Goal: Task Accomplishment & Management: Manage account settings

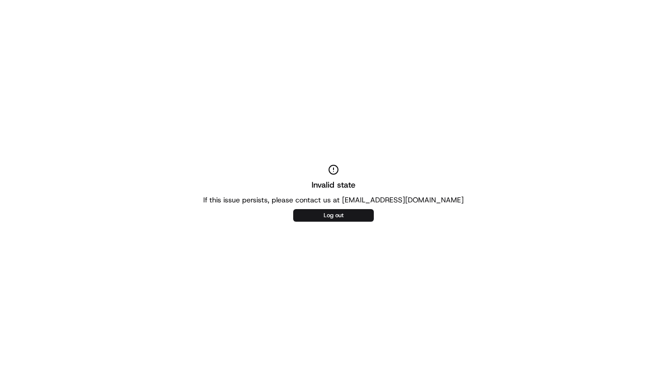
click at [338, 208] on div "Invalid state If this issue persists, please contact us at [EMAIL_ADDRESS][DOMA…" at bounding box center [333, 193] width 667 height 386
click at [336, 216] on button "Log out" at bounding box center [333, 215] width 81 height 13
